Goal: Information Seeking & Learning: Learn about a topic

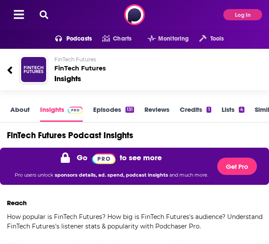
click at [231, 17] on button "Log In" at bounding box center [243, 14] width 39 height 11
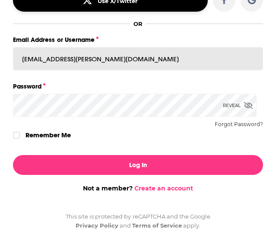
click at [43, 61] on div "Log Into Podchaser Use X/Twitter OR Email Address or Username [EMAIL_ADDRESS][P…" at bounding box center [138, 55] width 276 height 186
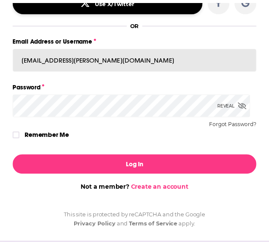
scroll to position [58, 0]
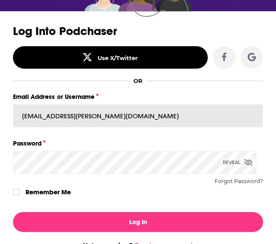
click at [58, 112] on input "[EMAIL_ADDRESS][PERSON_NAME][DOMAIN_NAME]" at bounding box center [138, 115] width 250 height 23
click at [57, 113] on input "[EMAIL_ADDRESS][PERSON_NAME][DOMAIN_NAME]" at bounding box center [138, 115] width 250 height 23
type input "[EMAIL_ADDRESS][PERSON_NAME][DOMAIN_NAME]"
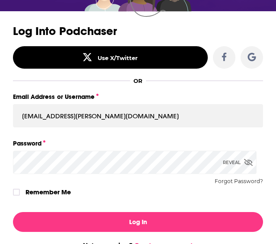
click at [244, 161] on icon "Dialog" at bounding box center [248, 162] width 9 height 7
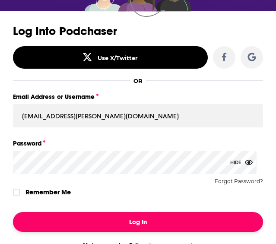
click at [123, 230] on button "Log In" at bounding box center [138, 222] width 250 height 20
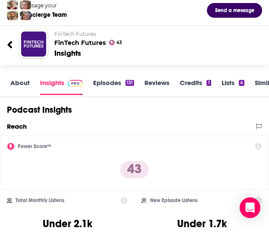
scroll to position [0, 0]
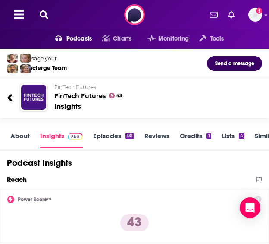
click at [42, 10] on icon at bounding box center [44, 14] width 9 height 9
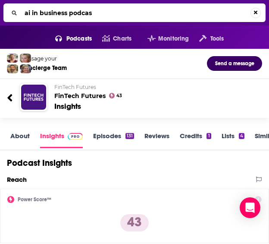
type input "ai in business podcast"
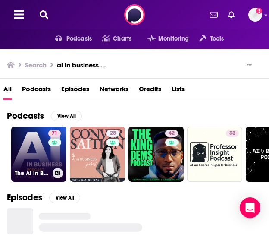
click at [40, 168] on div "The AI in Business Podcast" at bounding box center [39, 173] width 48 height 10
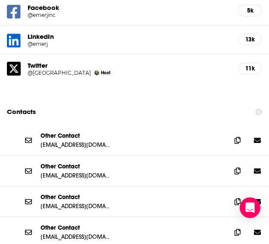
scroll to position [1079, 0]
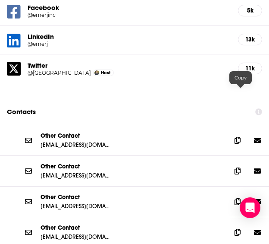
drag, startPoint x: 237, startPoint y: 95, endPoint x: 231, endPoint y: 96, distance: 6.2
click at [237, 137] on icon at bounding box center [238, 140] width 6 height 7
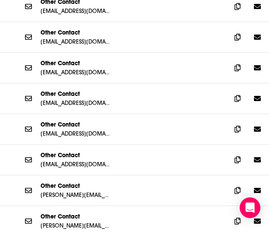
scroll to position [1251, 0]
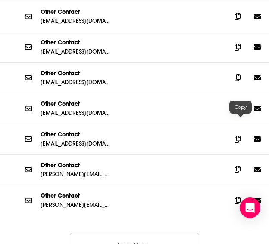
click at [240, 166] on icon at bounding box center [238, 169] width 6 height 7
drag, startPoint x: 239, startPoint y: 60, endPoint x: 218, endPoint y: 65, distance: 21.3
click at [239, 105] on icon at bounding box center [238, 108] width 6 height 7
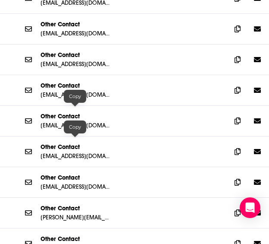
scroll to position [1338, 0]
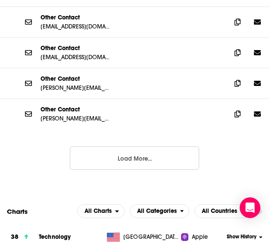
click at [92, 146] on button "Load More..." at bounding box center [134, 157] width 129 height 23
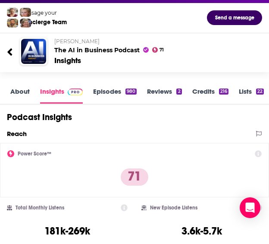
scroll to position [0, 0]
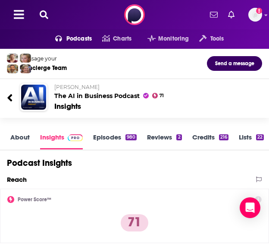
click at [43, 16] on icon at bounding box center [44, 14] width 9 height 9
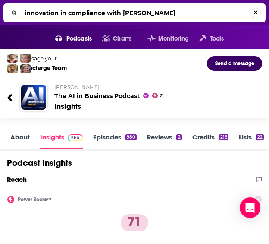
type input "innovation in compliance with [PERSON_NAME]"
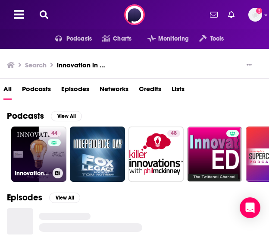
click at [49, 156] on div "44" at bounding box center [55, 149] width 15 height 38
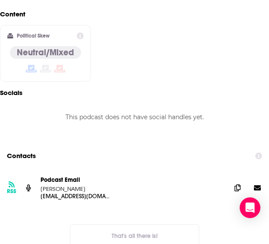
scroll to position [863, 0]
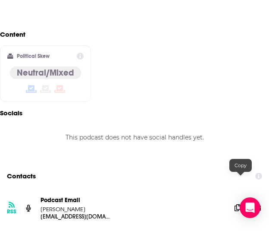
click at [237, 204] on icon at bounding box center [238, 207] width 6 height 7
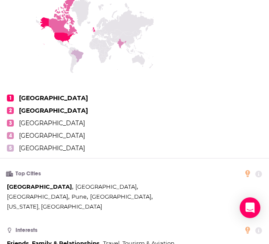
click at [99, 133] on ul "1 [GEOGRAPHIC_DATA] 2 [GEOGRAPHIC_DATA] 3 [GEOGRAPHIC_DATA] 4 [GEOGRAPHIC_DATA]…" at bounding box center [131, 126] width 262 height 64
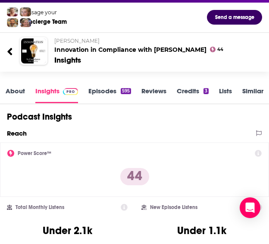
scroll to position [43, 0]
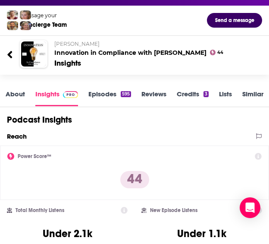
click at [22, 97] on link "About" at bounding box center [15, 98] width 19 height 16
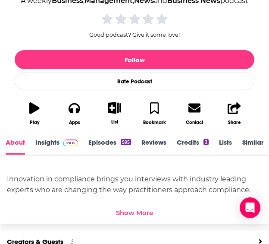
scroll to position [216, 0]
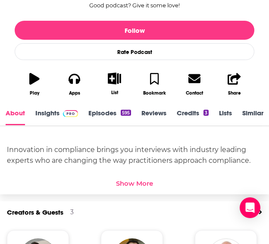
click at [142, 179] on div "Show More" at bounding box center [134, 183] width 37 height 8
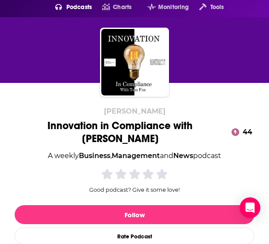
scroll to position [0, 0]
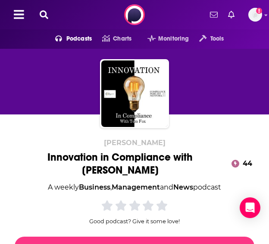
click at [47, 17] on icon at bounding box center [44, 14] width 9 height 9
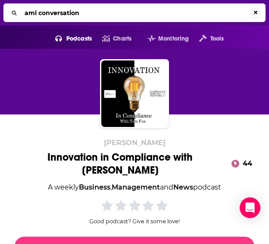
type input "aml conversations"
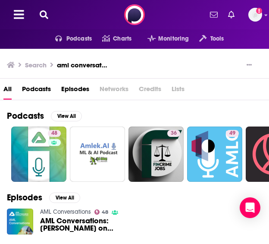
click at [63, 212] on link "AML Conversations" at bounding box center [65, 211] width 51 height 7
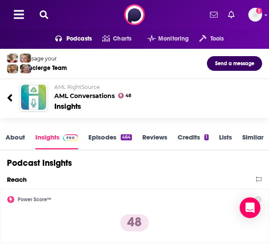
click at [72, 86] on span "AML RightSource" at bounding box center [76, 87] width 45 height 6
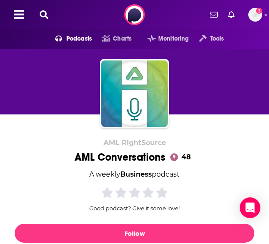
click at [106, 157] on div "AML Conversations 48" at bounding box center [135, 157] width 120 height 13
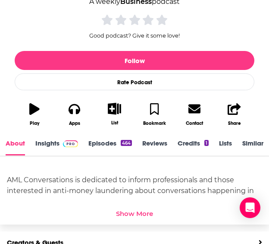
scroll to position [259, 0]
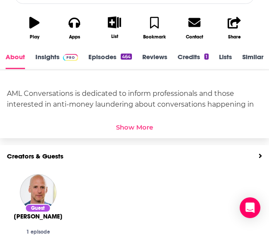
click at [63, 54] on img at bounding box center [70, 57] width 15 height 7
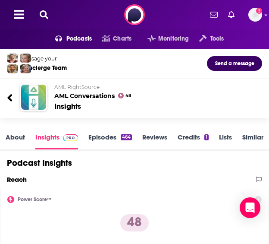
click at [45, 16] on icon at bounding box center [44, 14] width 9 height 9
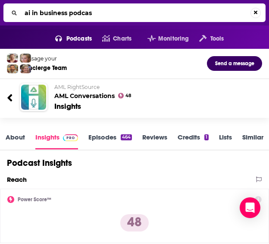
type input "ai in business podcast"
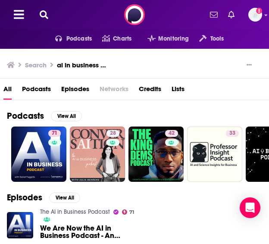
click at [50, 214] on link "The AI in Business Podcast" at bounding box center [75, 211] width 70 height 7
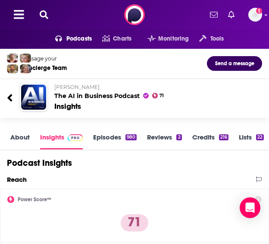
click at [46, 137] on link "Insights" at bounding box center [61, 141] width 43 height 16
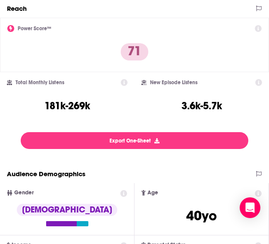
scroll to position [173, 0]
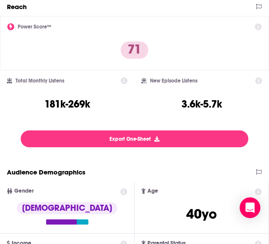
click at [71, 60] on div "Power Score™ 71" at bounding box center [134, 43] width 255 height 40
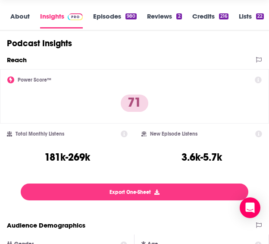
scroll to position [0, 0]
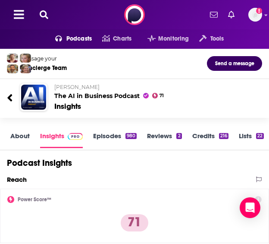
click at [46, 18] on icon at bounding box center [44, 14] width 9 height 9
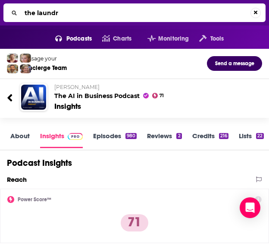
type input "the laundry"
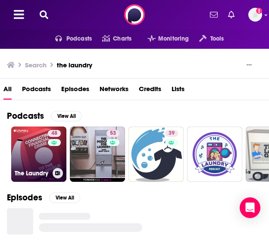
click at [31, 158] on link "48 The Laundry" at bounding box center [38, 153] width 55 height 55
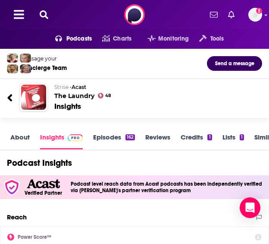
click at [42, 14] on icon at bounding box center [44, 14] width 9 height 9
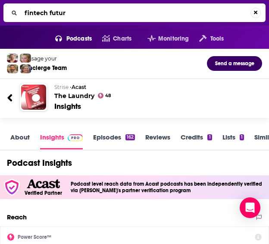
type input "fintech future"
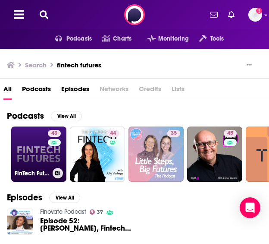
click at [48, 157] on div "43" at bounding box center [55, 149] width 15 height 38
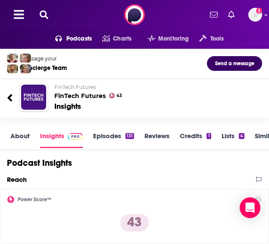
click at [46, 17] on icon at bounding box center [44, 14] width 9 height 9
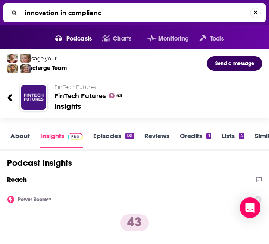
type input "innovation in compliance"
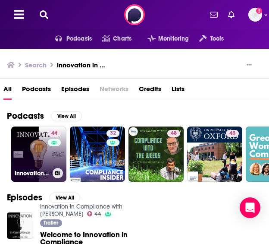
click at [28, 156] on link "44 Innovation in Compliance with [PERSON_NAME]" at bounding box center [38, 153] width 55 height 55
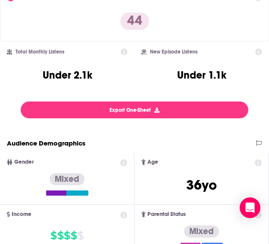
scroll to position [216, 0]
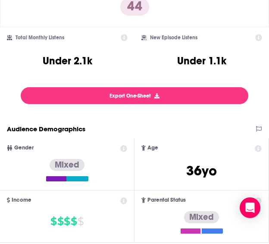
click at [156, 35] on h2 "New Episode Listens" at bounding box center [173, 38] width 47 height 6
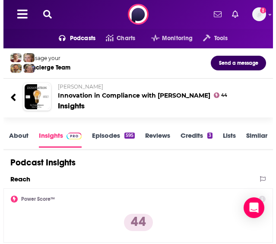
scroll to position [0, 0]
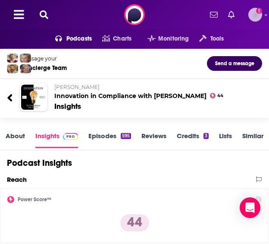
click at [250, 18] on img "Logged in as nbaderrubenstein" at bounding box center [256, 15] width 14 height 14
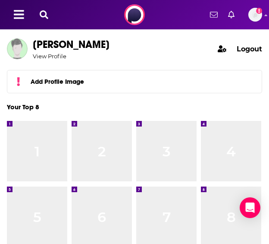
click at [243, 47] on span "Logout" at bounding box center [249, 49] width 25 height 8
